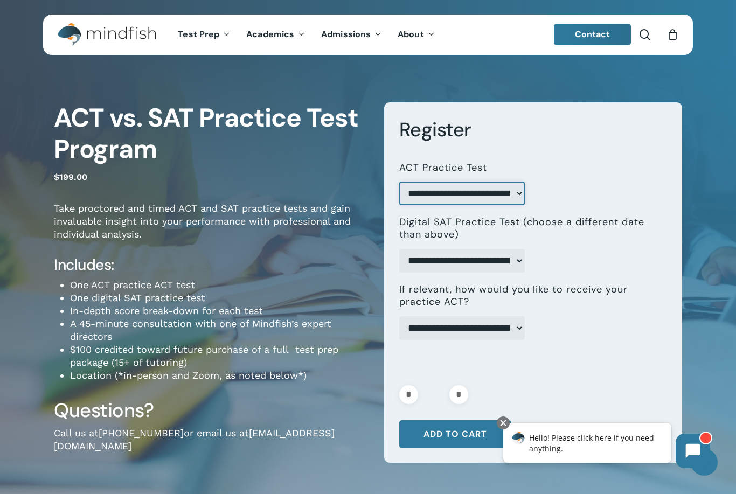
click at [514, 198] on select "**********" at bounding box center [461, 194] width 125 height 24
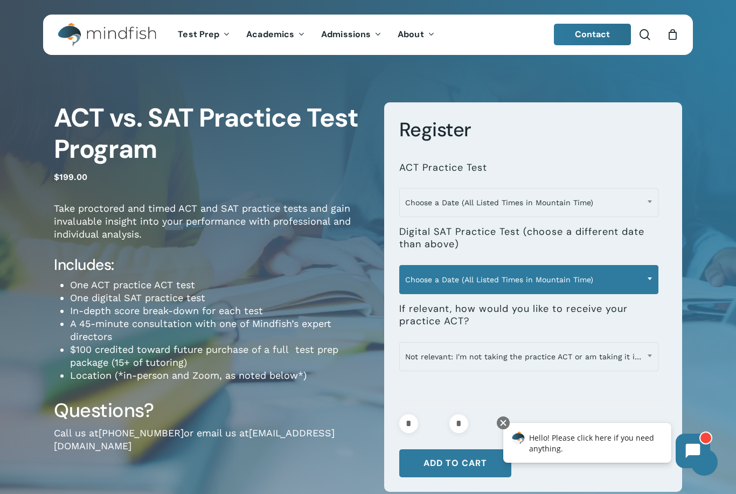
click at [647, 280] on span at bounding box center [649, 278] width 16 height 27
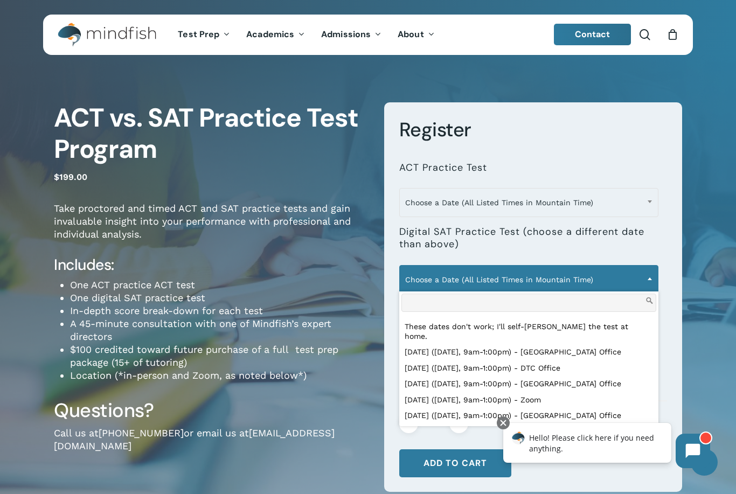
scroll to position [35, 0]
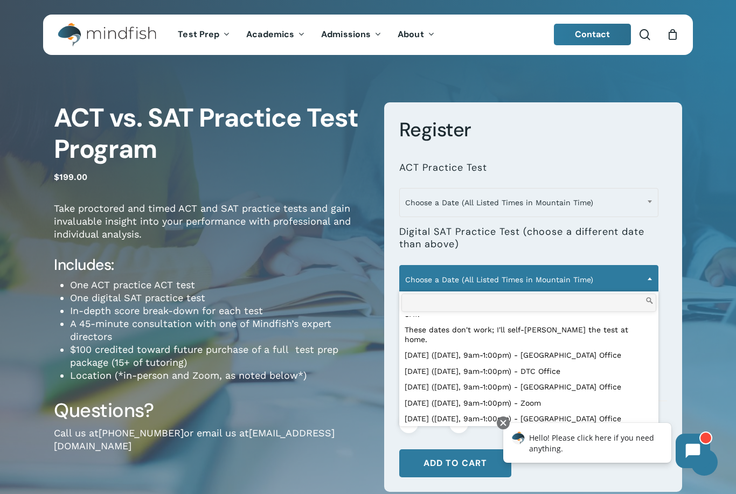
select select "**********"
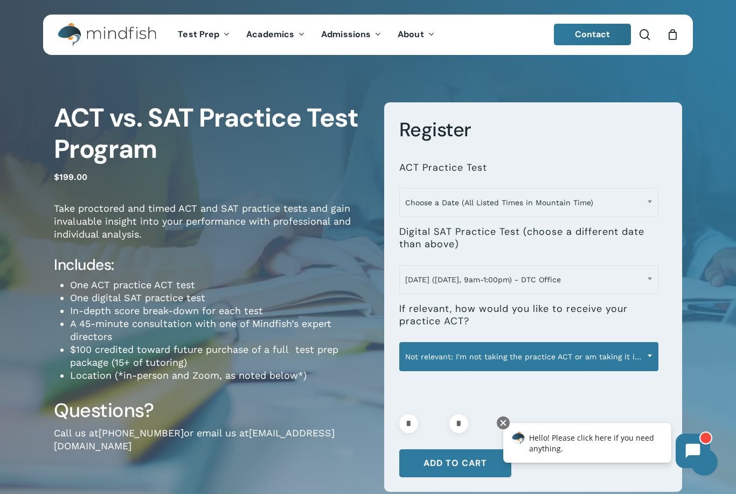
click at [649, 352] on span at bounding box center [649, 355] width 16 height 27
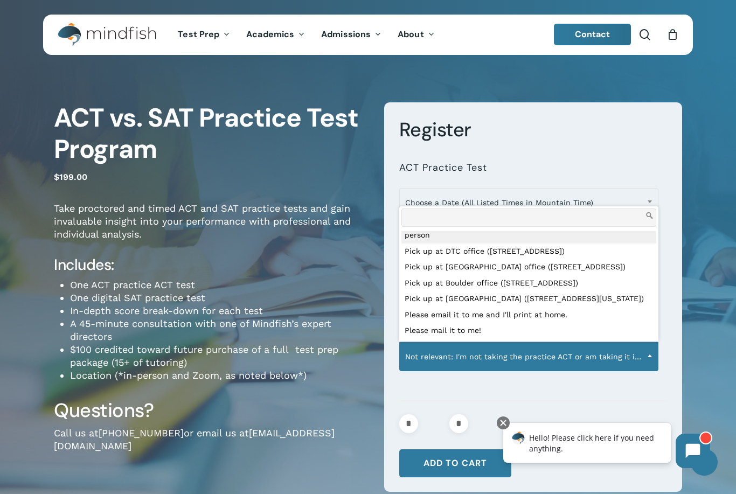
scroll to position [50, 0]
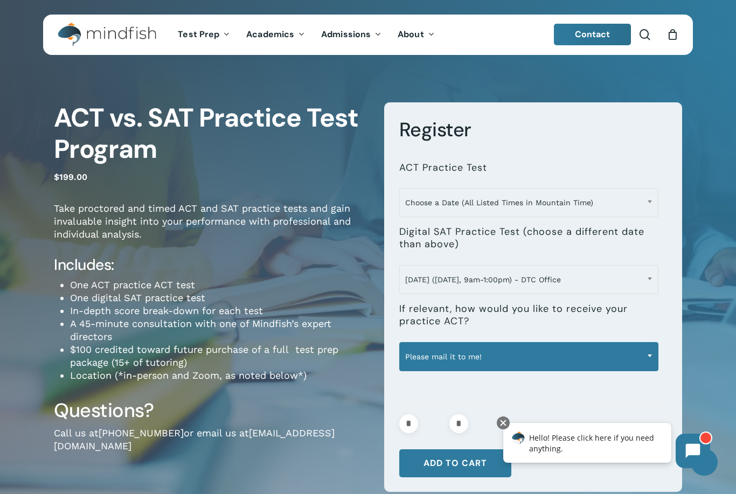
click at [654, 362] on span at bounding box center [649, 355] width 16 height 27
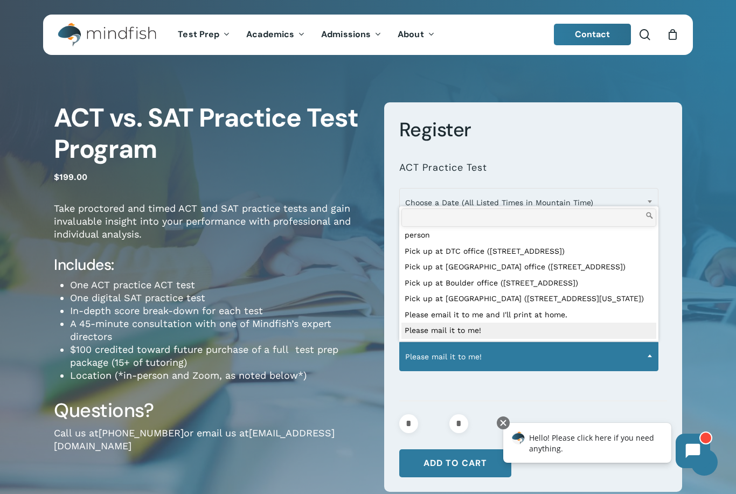
select select "**********"
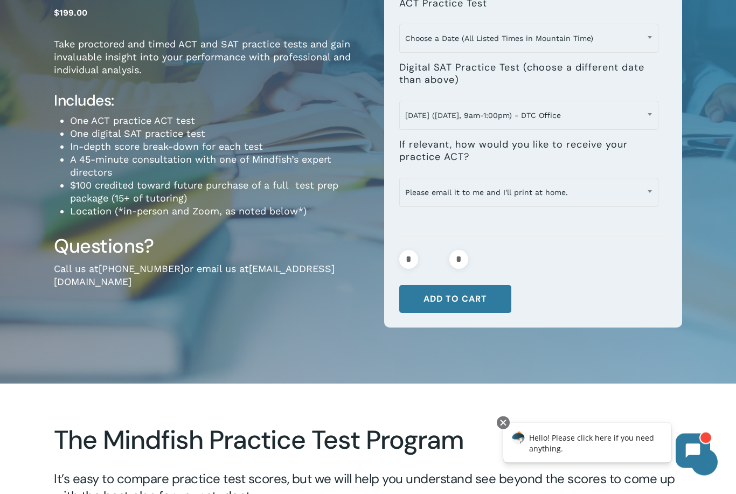
scroll to position [164, 0]
click at [471, 296] on button "Add to cart" at bounding box center [455, 299] width 112 height 28
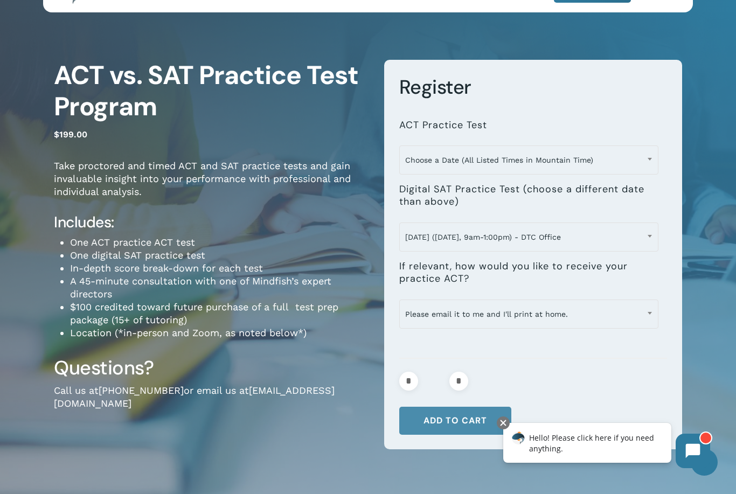
scroll to position [0, 0]
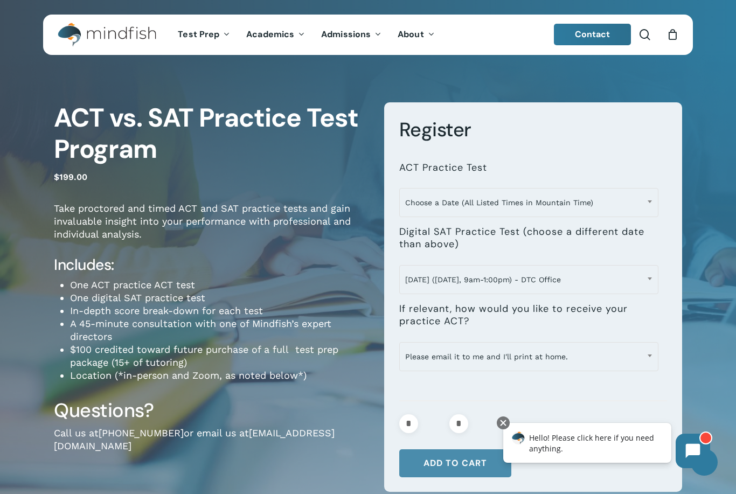
click at [476, 457] on button "Add to cart" at bounding box center [455, 463] width 112 height 28
click at [506, 424] on div at bounding box center [503, 422] width 13 height 13
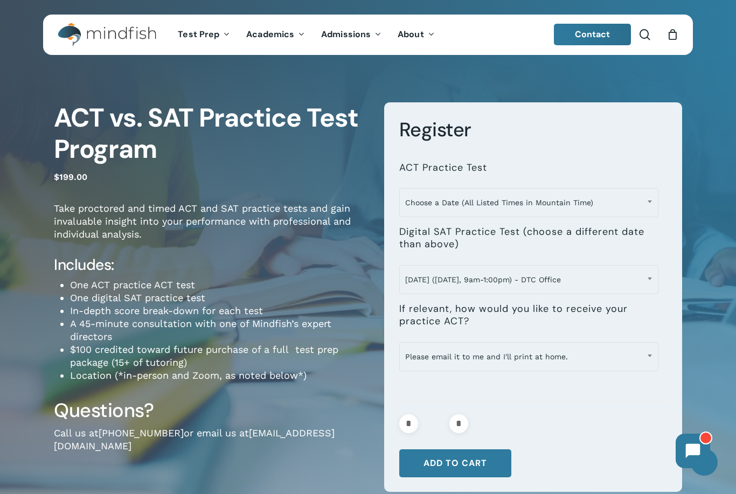
click at [676, 34] on div "0" at bounding box center [677, 32] width 12 height 12
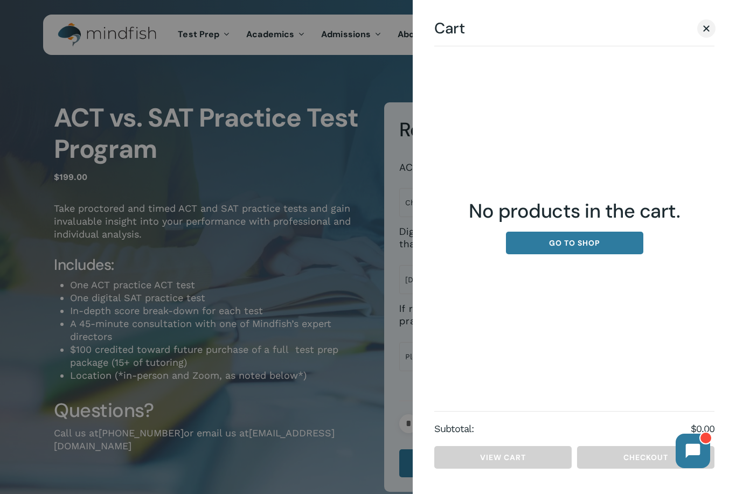
click at [323, 414] on div at bounding box center [368, 247] width 736 height 494
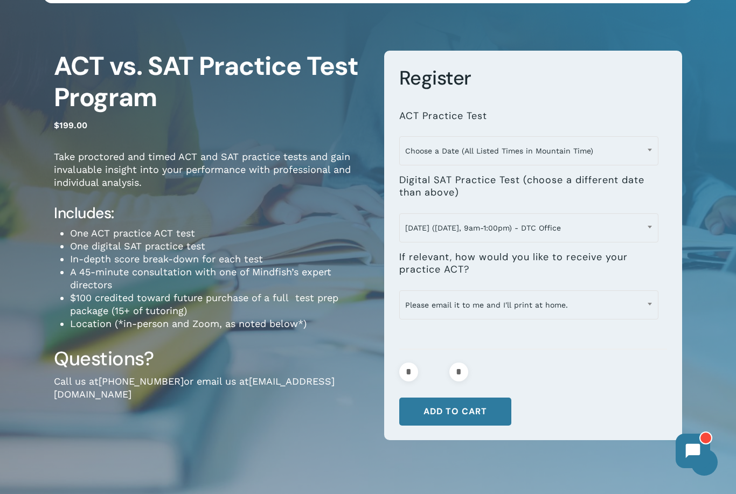
scroll to position [52, 0]
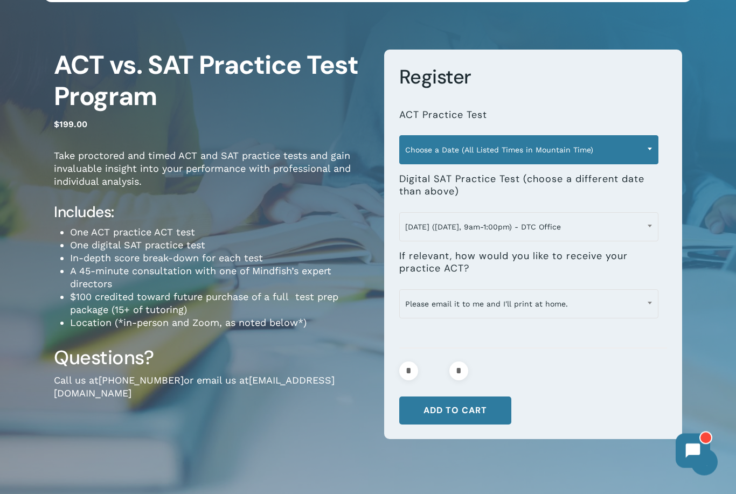
click at [643, 153] on span at bounding box center [649, 149] width 16 height 27
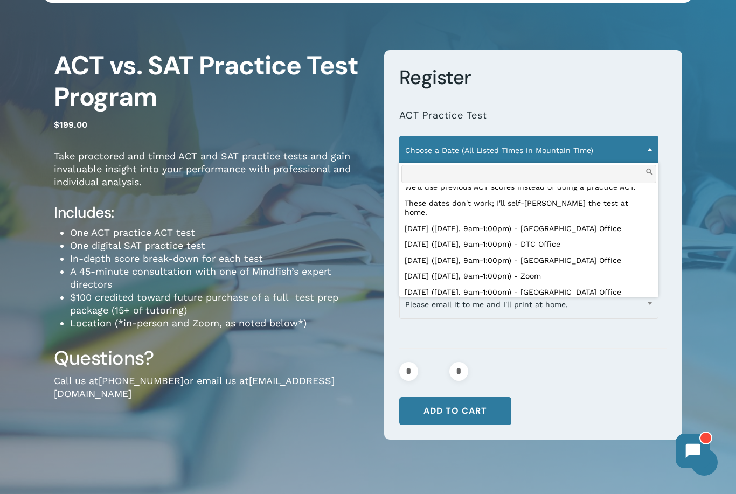
scroll to position [25, 0]
select select "**********"
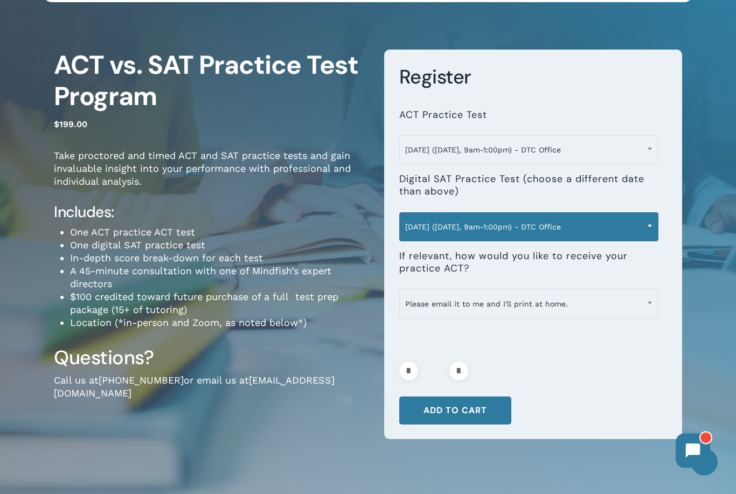
click at [648, 225] on b at bounding box center [649, 226] width 4 height 3
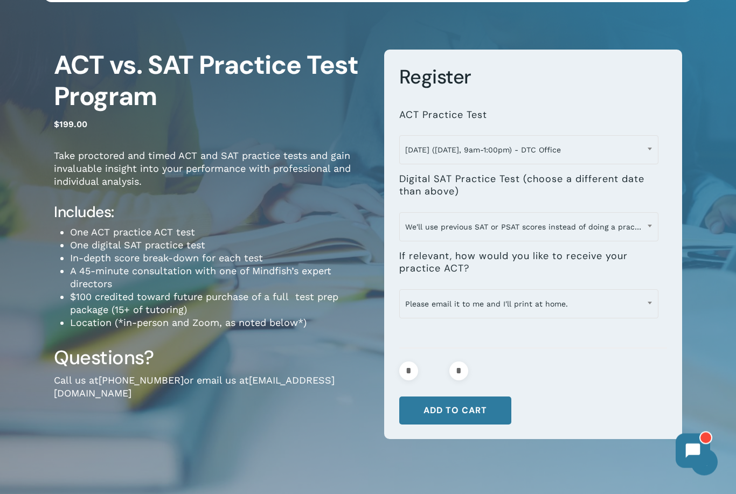
scroll to position [53, 0]
click at [468, 413] on button "Add to cart" at bounding box center [455, 410] width 112 height 28
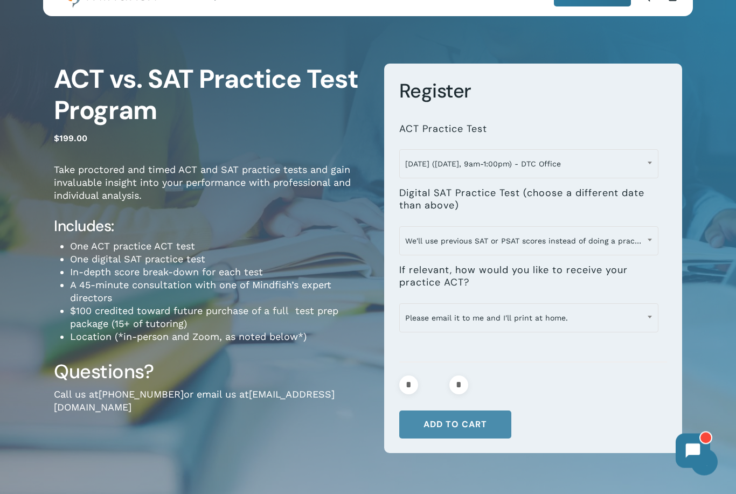
scroll to position [91, 0]
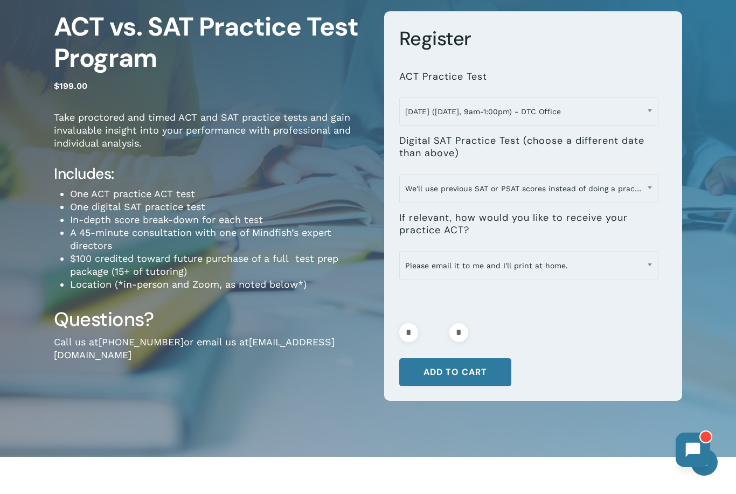
click at [706, 451] on button at bounding box center [692, 449] width 34 height 34
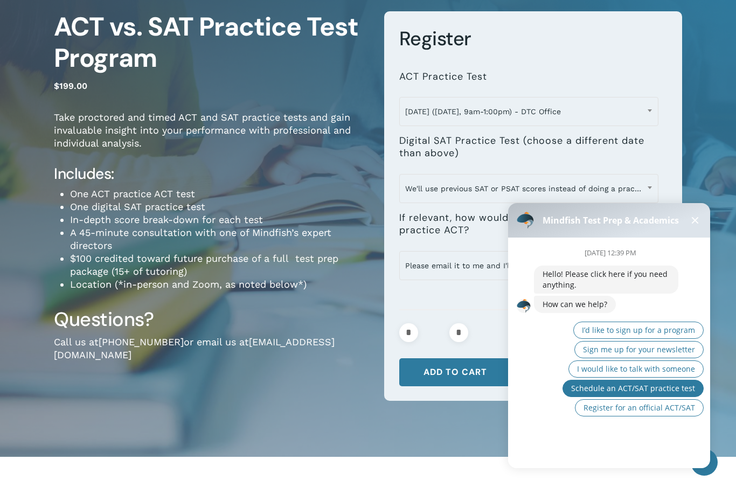
click at [689, 388] on span "Schedule an ACT/SAT practice test" at bounding box center [633, 388] width 124 height 10
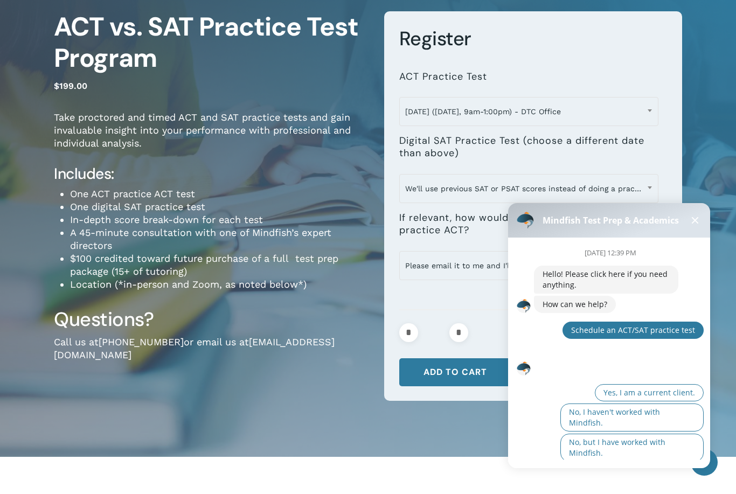
scroll to position [10, 0]
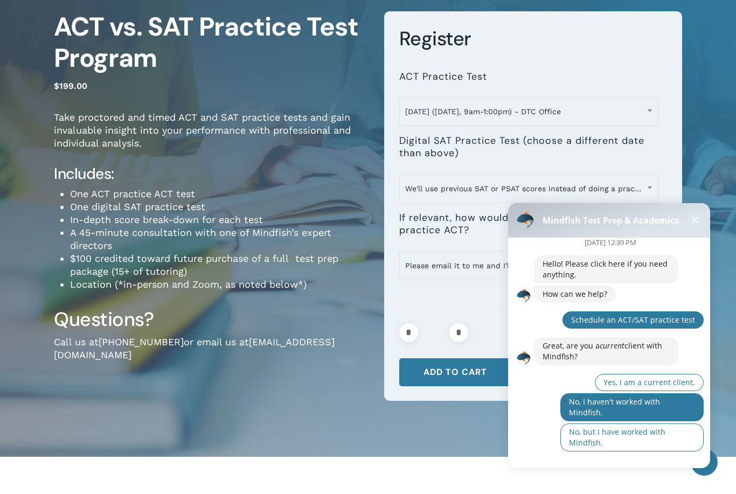
click at [660, 402] on span "No, I haven't worked with Mindfish." at bounding box center [614, 406] width 91 height 21
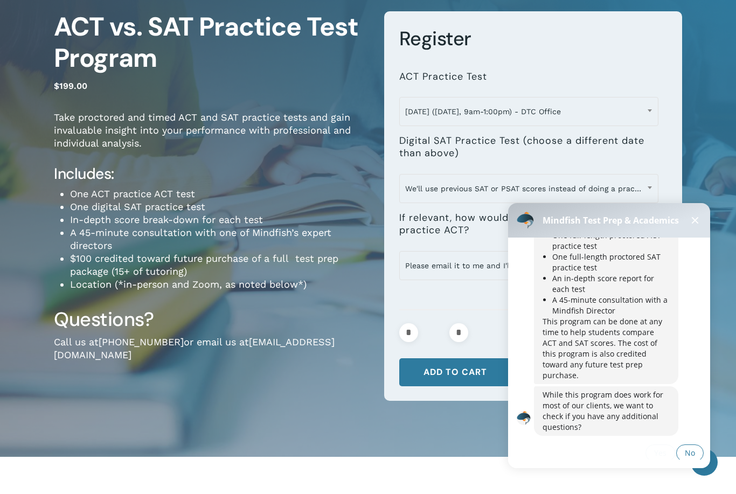
scroll to position [236, 0]
click at [706, 186] on div "**********" at bounding box center [368, 216] width 736 height 483
click at [734, 268] on div "**********" at bounding box center [368, 216] width 736 height 483
click at [685, 234] on div "Mindfish Test Prep & Academics" at bounding box center [609, 220] width 202 height 34
click at [700, 217] on button at bounding box center [694, 220] width 13 height 13
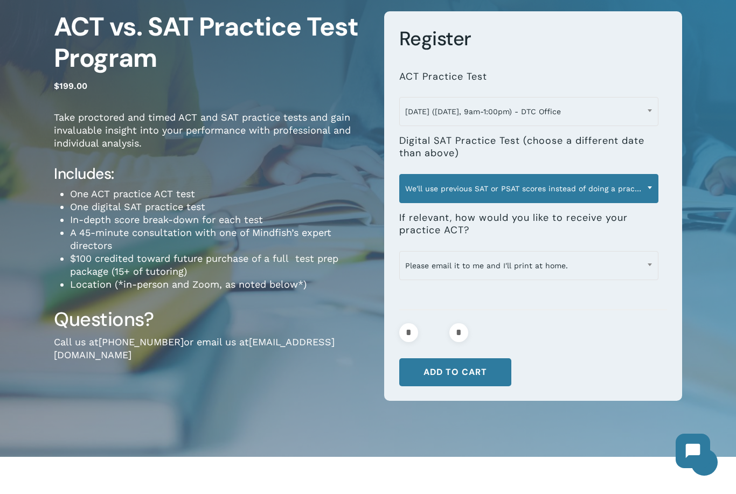
click at [652, 191] on span at bounding box center [649, 187] width 16 height 27
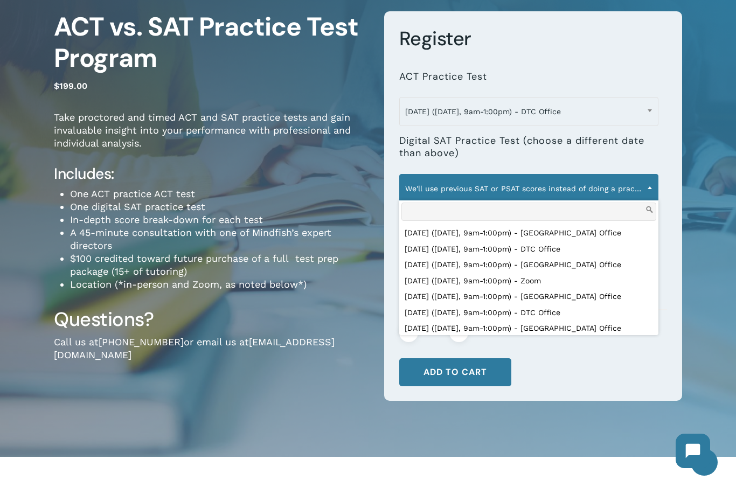
scroll to position [132, 0]
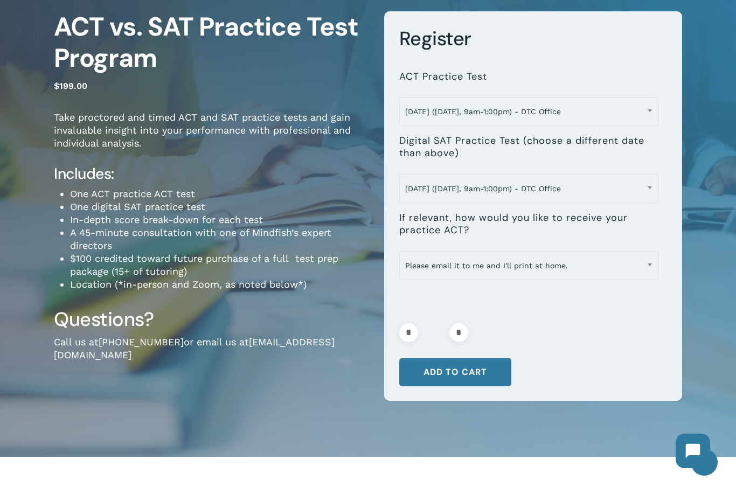
select select "**********"
click at [479, 375] on button "Add to cart" at bounding box center [455, 372] width 112 height 28
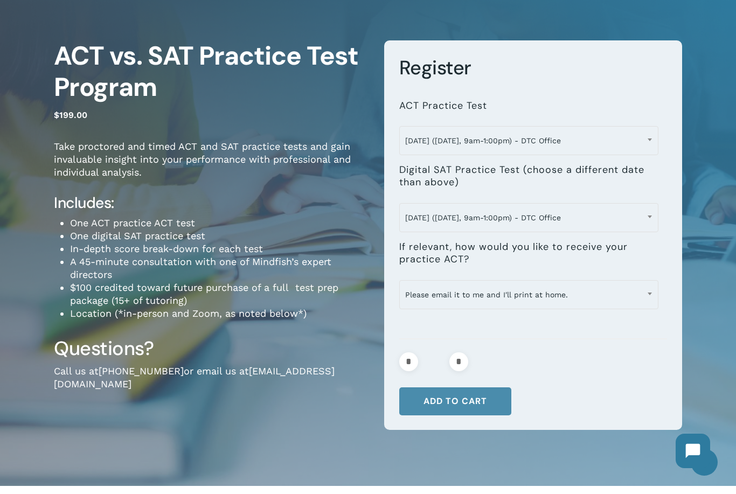
scroll to position [0, 0]
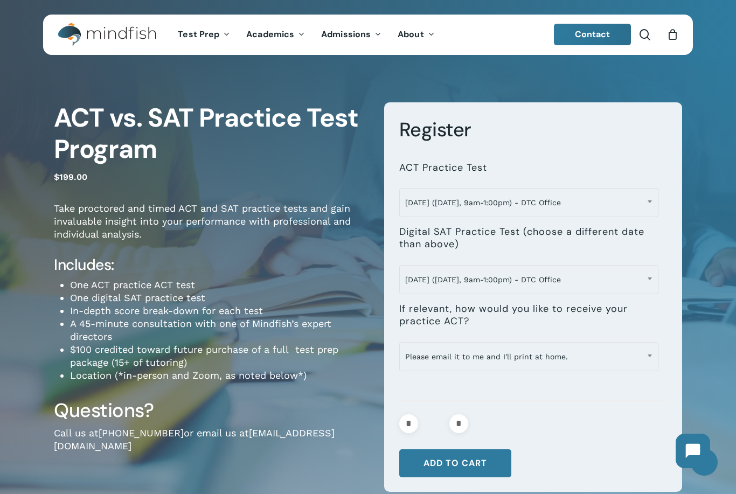
click at [669, 36] on icon "Cart" at bounding box center [672, 35] width 12 height 11
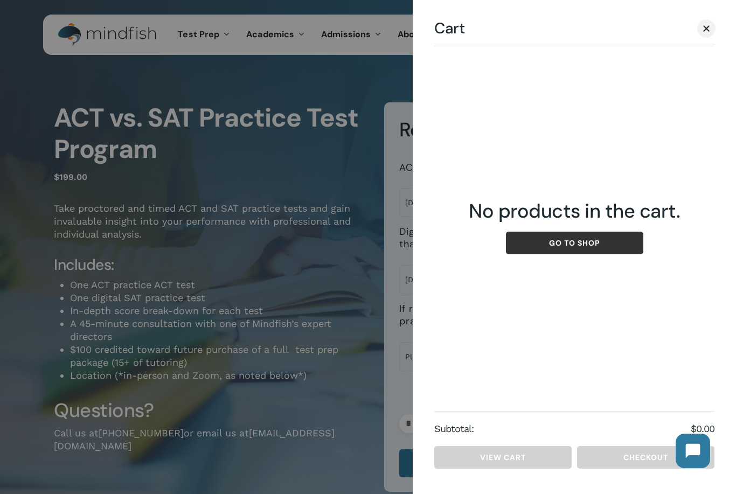
click at [624, 247] on link "Go to shop" at bounding box center [574, 243] width 137 height 23
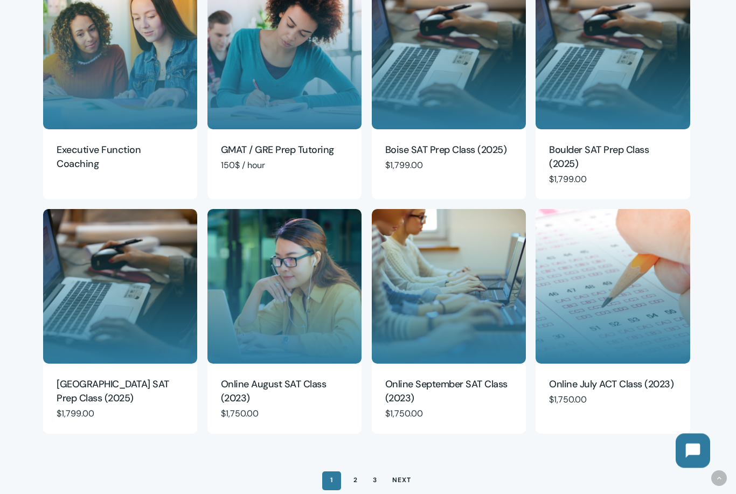
scroll to position [543, 0]
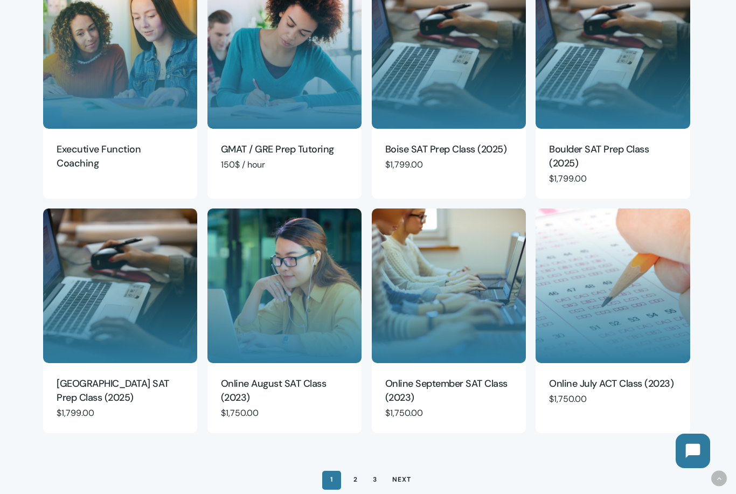
click at [406, 484] on link "Next" at bounding box center [401, 479] width 33 height 17
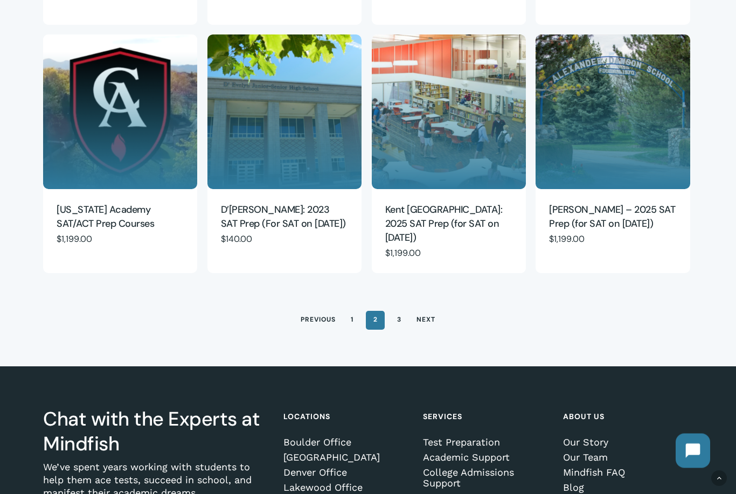
scroll to position [703, 0]
